Goal: Navigation & Orientation: Go to known website

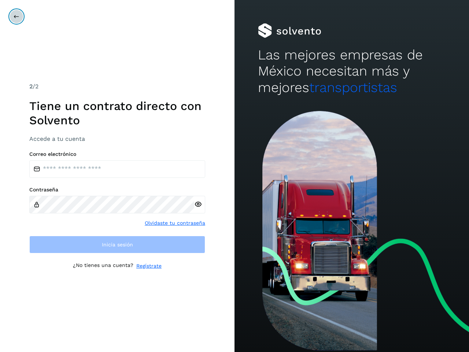
click at [16, 16] on icon at bounding box center [17, 17] width 6 height 6
click at [198, 204] on icon at bounding box center [198, 204] width 8 height 8
click at [175, 223] on link "Olvidaste tu contraseña" at bounding box center [175, 223] width 60 height 8
click at [149, 266] on link "Regístrate" at bounding box center [148, 266] width 25 height 8
